Goal: Transaction & Acquisition: Book appointment/travel/reservation

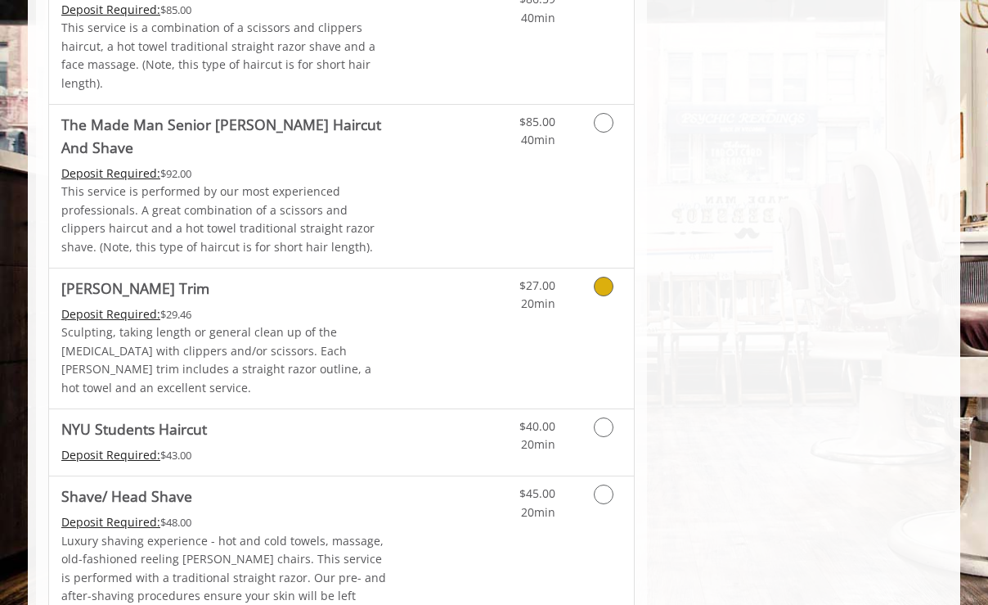
scroll to position [1651, 1]
click at [600, 408] on link "Grooming services" at bounding box center [601, 430] width 42 height 45
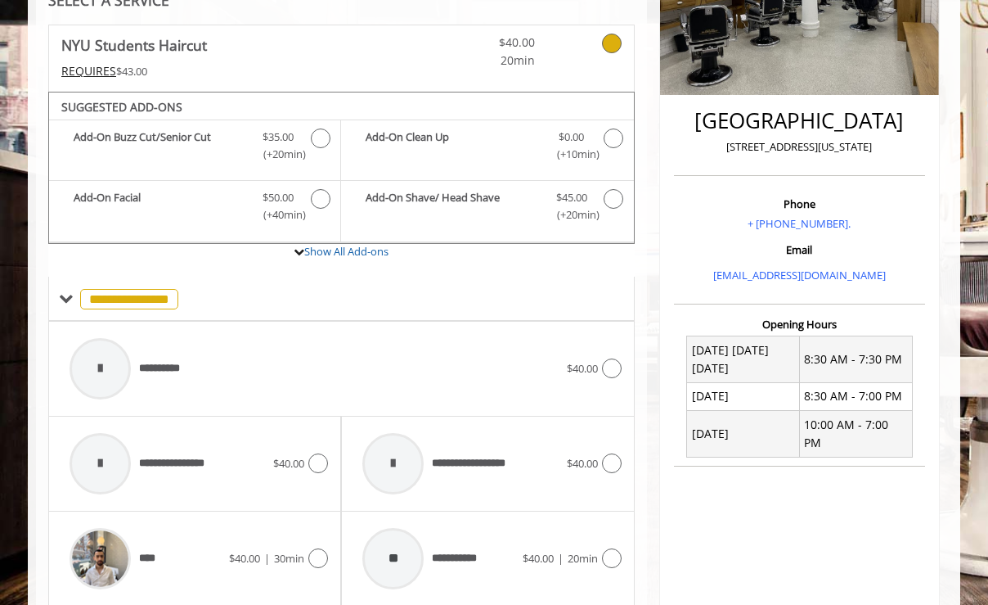
scroll to position [317, 0]
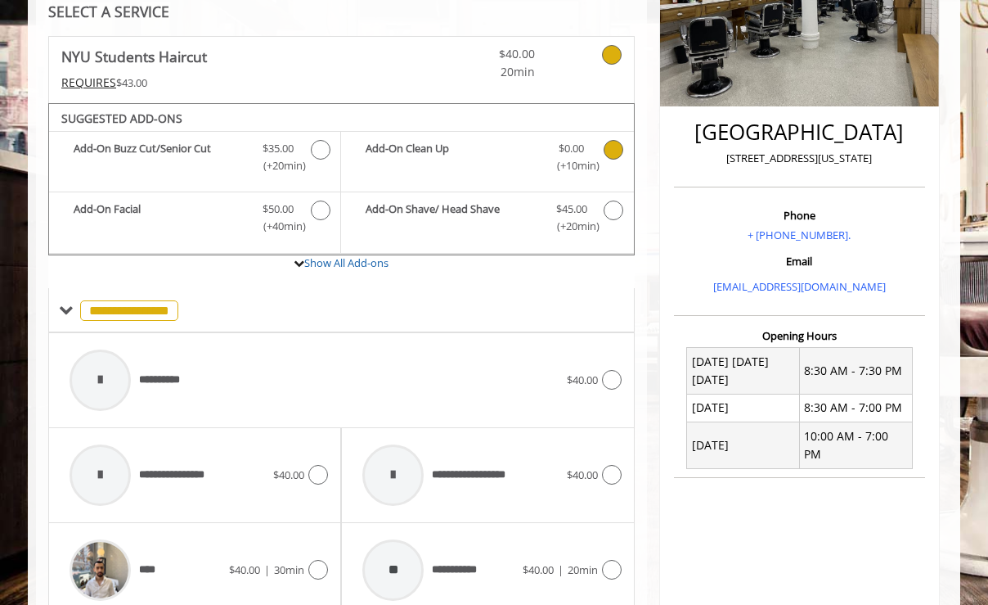
click at [583, 146] on span "$0.00" at bounding box center [571, 148] width 25 height 17
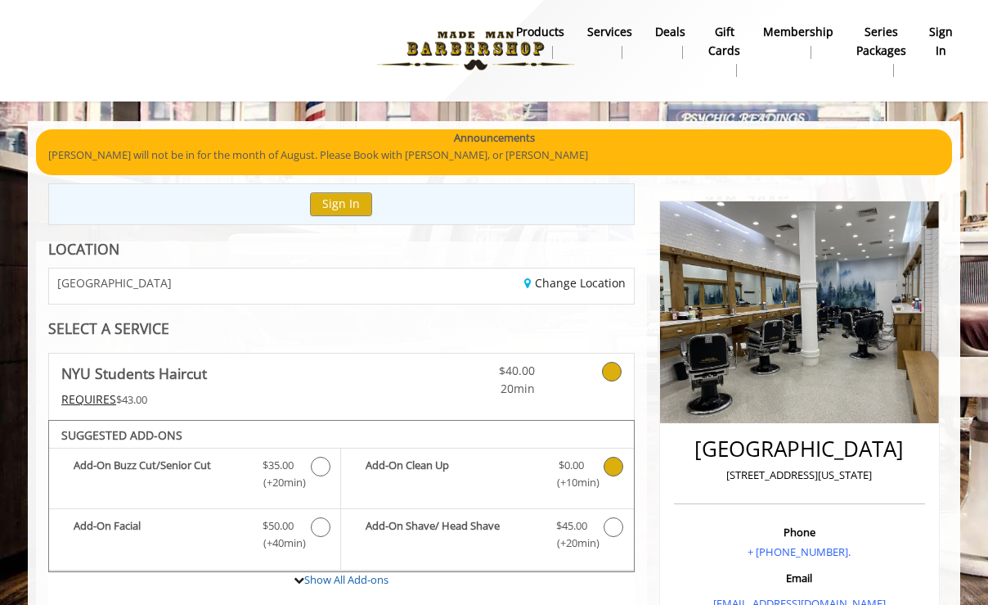
scroll to position [0, 0]
click at [614, 466] on icon "NYU Students Haircut Add-onS" at bounding box center [614, 467] width 20 height 20
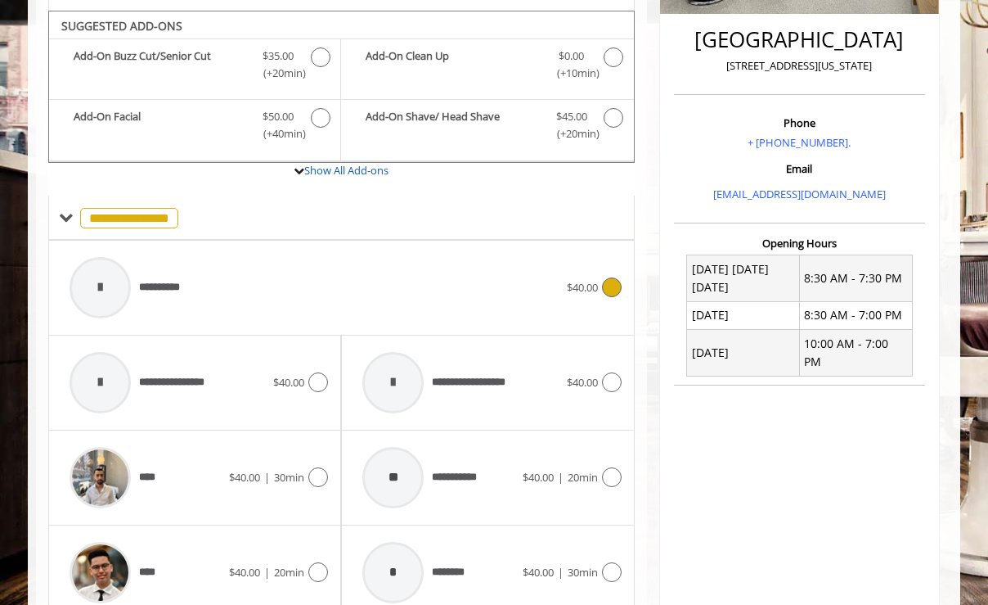
scroll to position [417, 0]
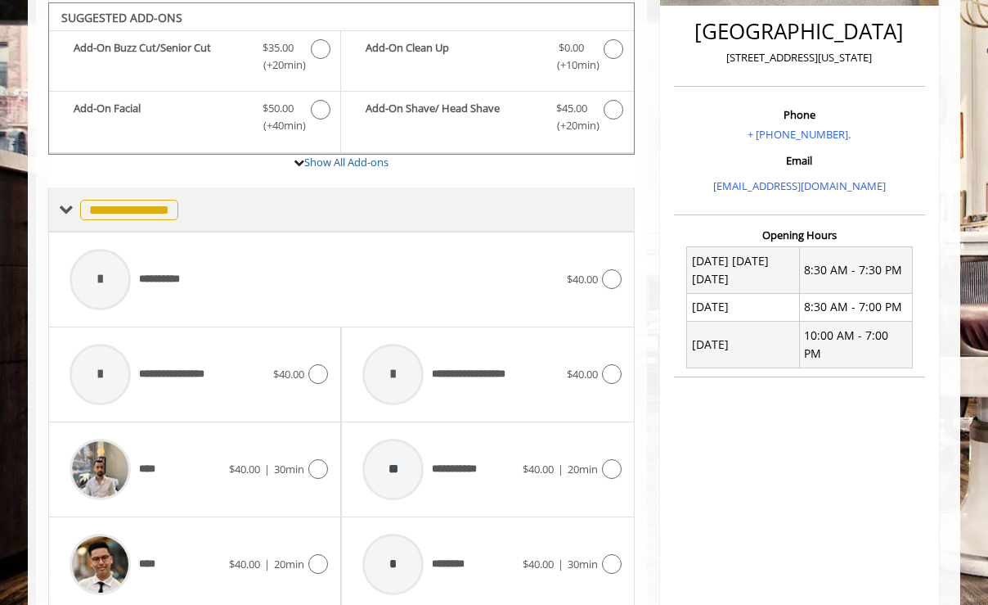
click at [70, 202] on span at bounding box center [66, 209] width 15 height 15
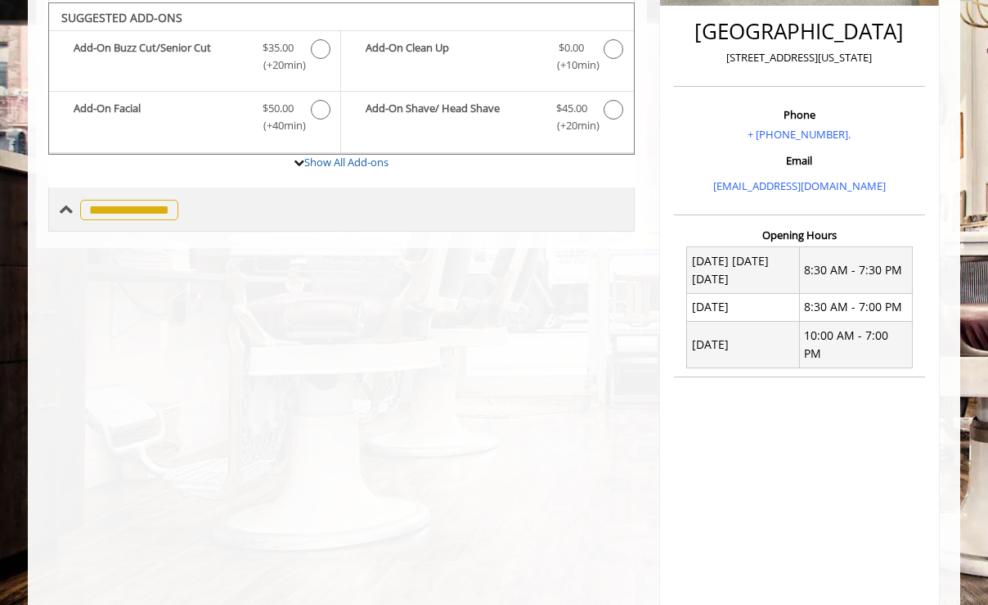
click at [62, 202] on span at bounding box center [66, 209] width 15 height 15
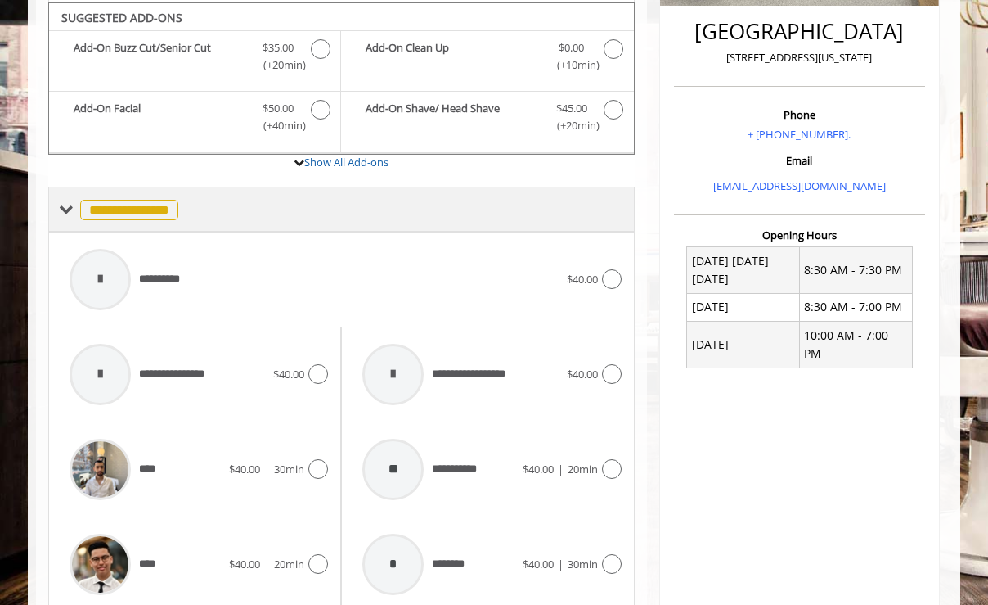
click at [173, 201] on span "**********" at bounding box center [129, 210] width 98 height 20
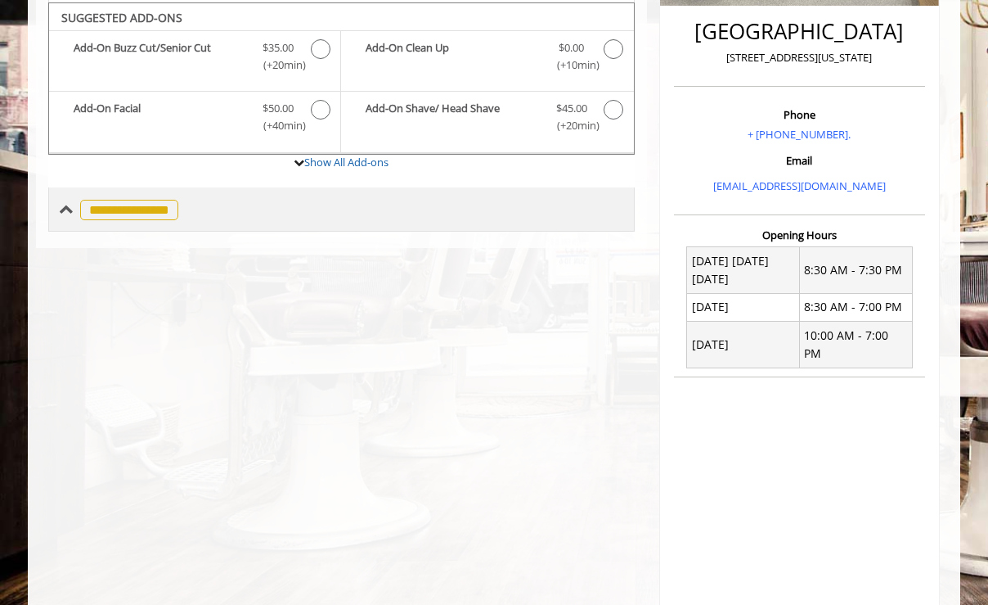
click at [175, 200] on span "**********" at bounding box center [129, 210] width 98 height 20
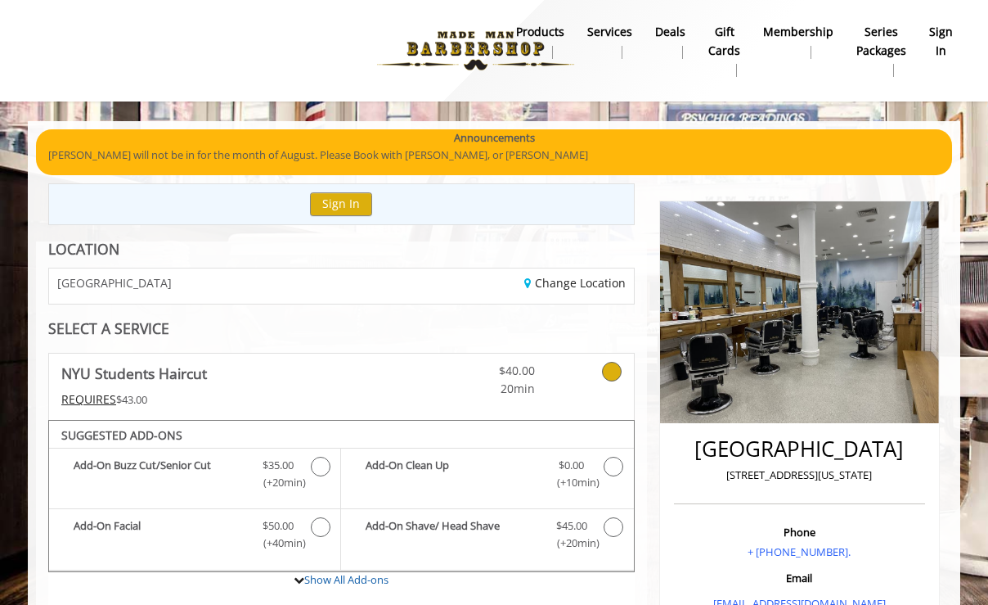
scroll to position [0, 0]
click at [538, 293] on div "Change Location" at bounding box center [493, 285] width 304 height 35
click at [555, 284] on link "Change Location" at bounding box center [574, 283] width 101 height 16
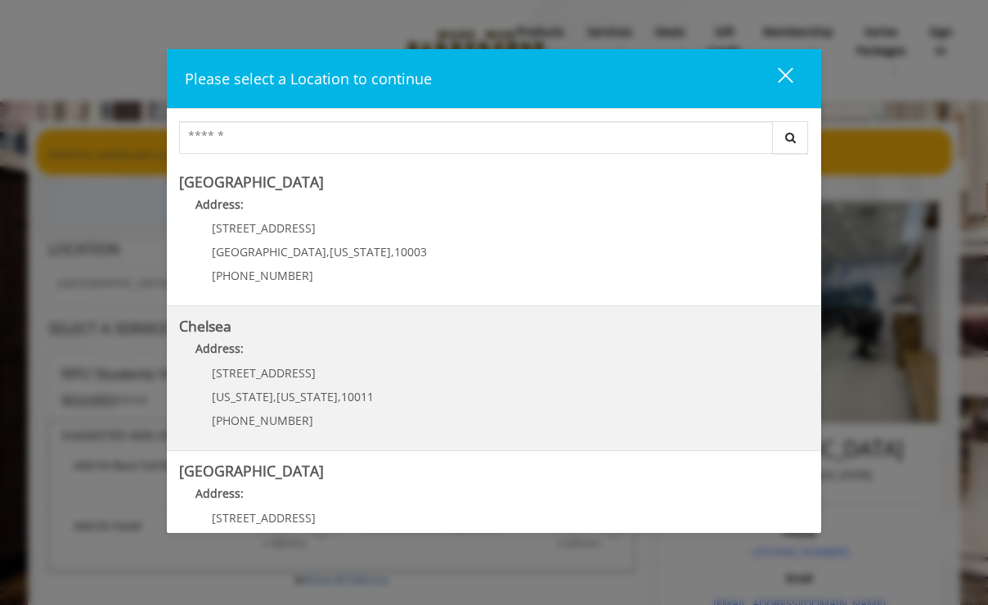
click at [406, 376] on link "Chelsea Address: 169/170 W 23rd St New York , New York , 10011 (917) 639-3902" at bounding box center [494, 377] width 630 height 119
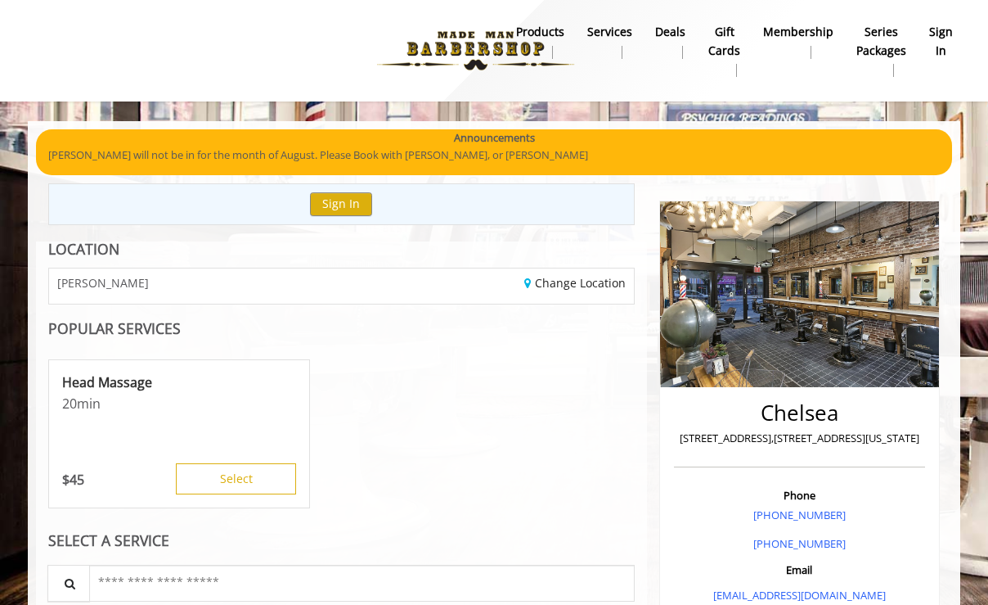
click at [351, 279] on div "Change Location" at bounding box center [493, 285] width 304 height 35
click at [573, 270] on div "Change Location" at bounding box center [493, 285] width 304 height 35
click at [573, 283] on link "Change Location" at bounding box center [574, 283] width 101 height 16
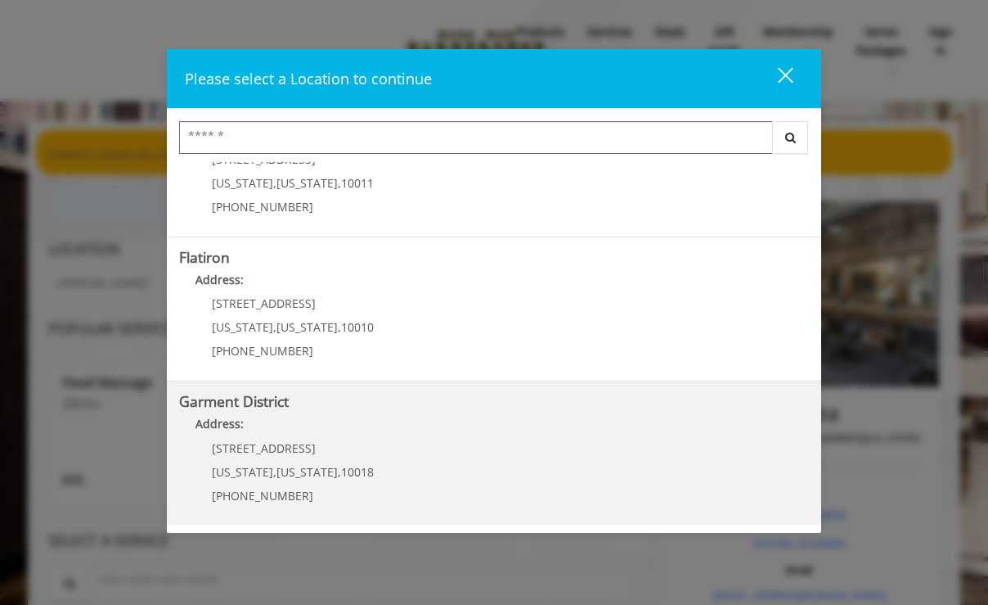
scroll to position [358, 0]
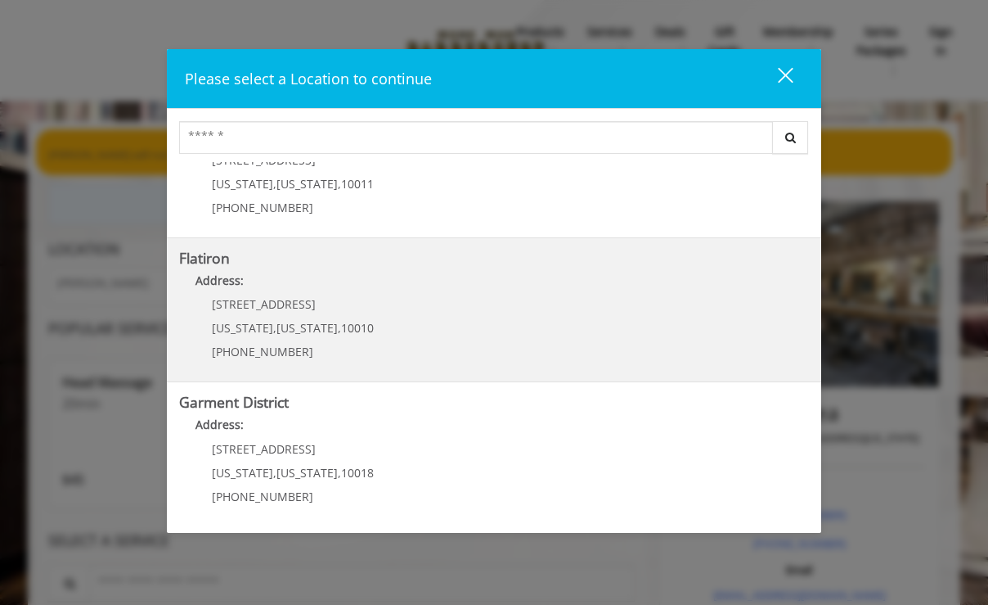
click at [419, 329] on "Flatiron Address: 10 E 23rd St New York , New York , 10010 (917) 475-1765" at bounding box center [494, 309] width 630 height 119
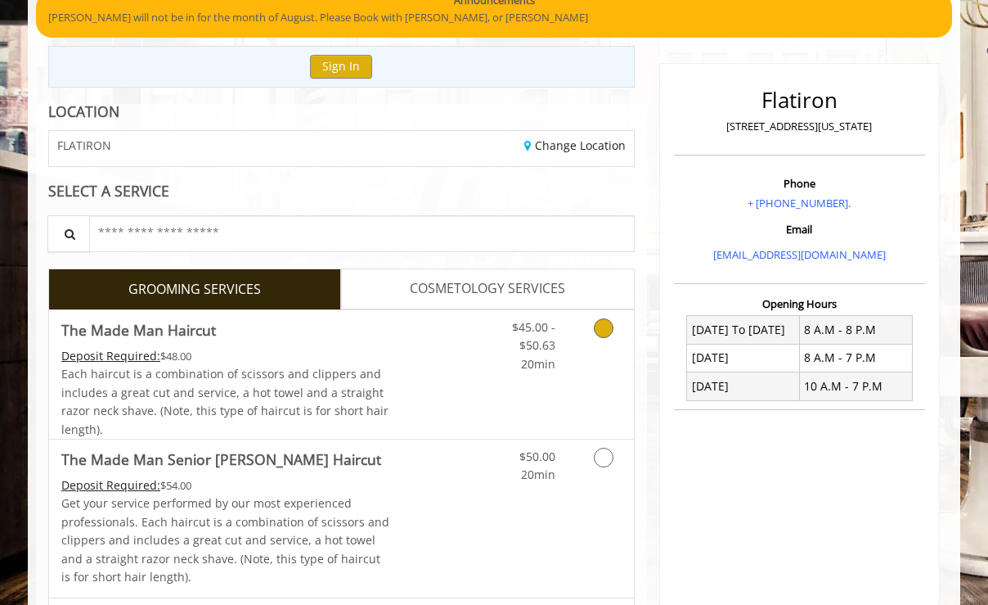
click at [524, 386] on div "$45.00 - $50.63 20min" at bounding box center [561, 374] width 146 height 128
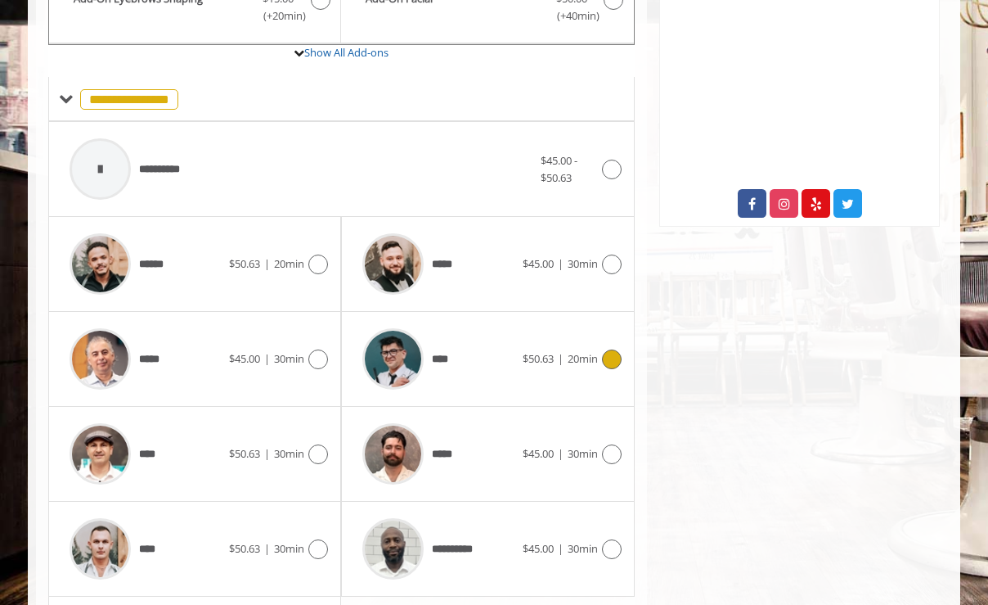
scroll to position [582, 0]
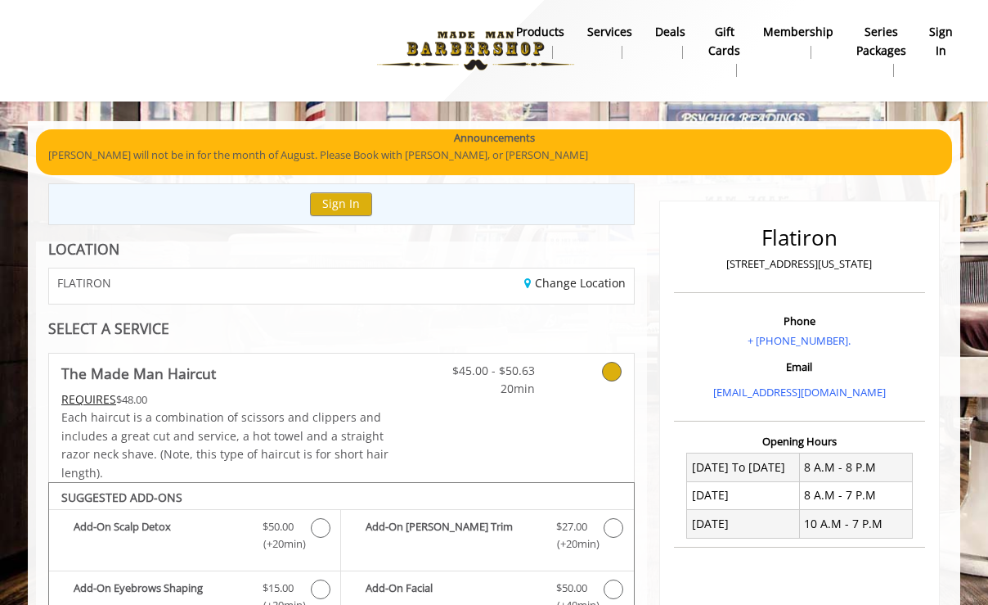
click at [186, 289] on div "FLATIRON" at bounding box center [189, 285] width 304 height 35
